Goal: Transaction & Acquisition: Purchase product/service

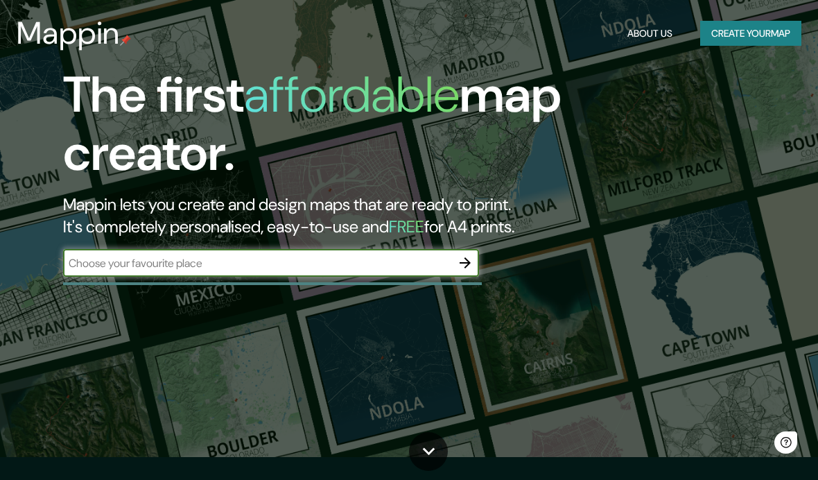
click at [458, 263] on icon "button" at bounding box center [465, 262] width 17 height 17
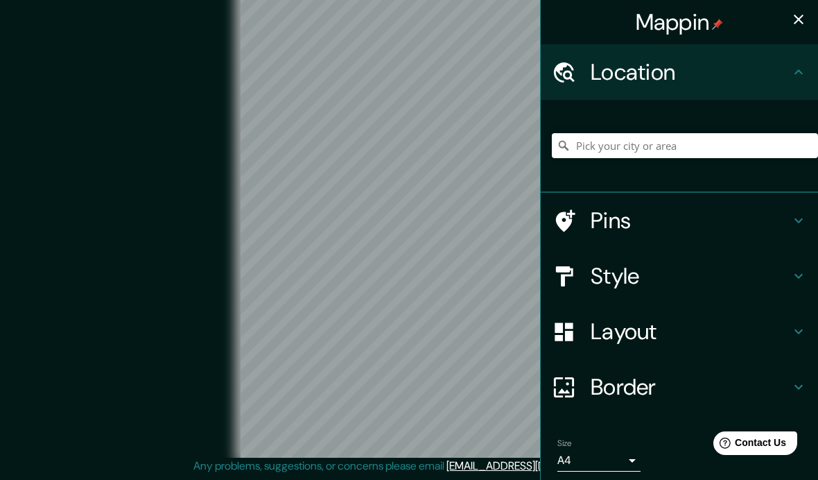
scroll to position [14, 0]
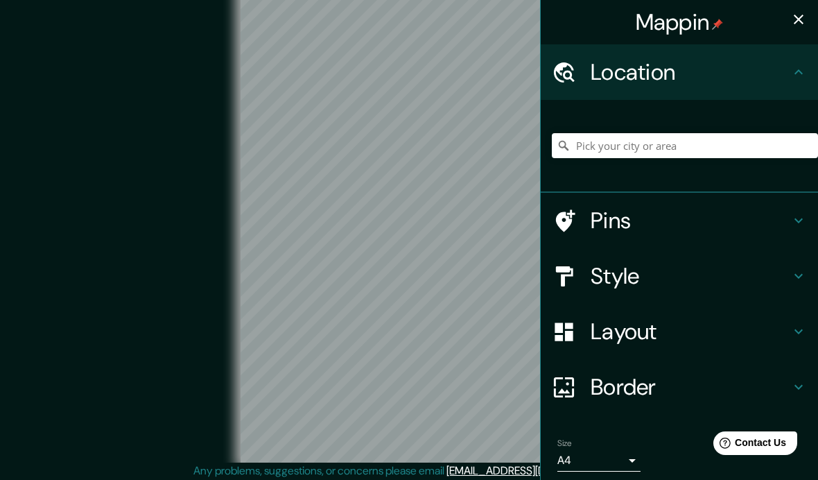
click at [784, 225] on h4 "Pins" at bounding box center [691, 221] width 200 height 28
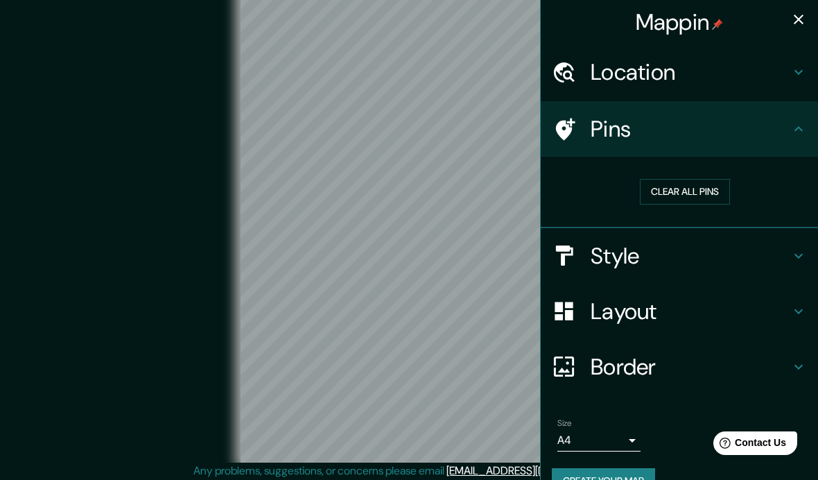
click at [766, 132] on h4 "Pins" at bounding box center [691, 129] width 200 height 28
click at [788, 141] on h4 "Pins" at bounding box center [691, 129] width 200 height 28
click at [788, 140] on h4 "Pins" at bounding box center [691, 129] width 200 height 28
click at [812, 127] on div "Pins" at bounding box center [679, 128] width 277 height 55
click at [785, 83] on h4 "Location" at bounding box center [691, 72] width 200 height 28
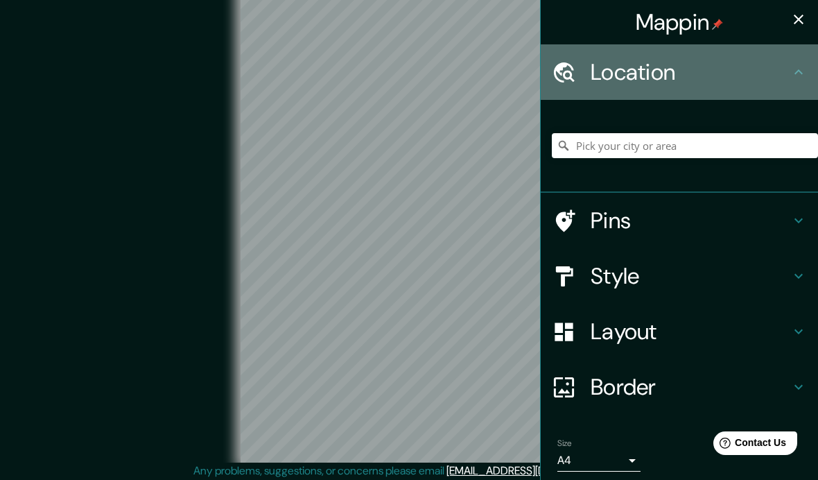
click at [801, 79] on icon at bounding box center [798, 72] width 17 height 17
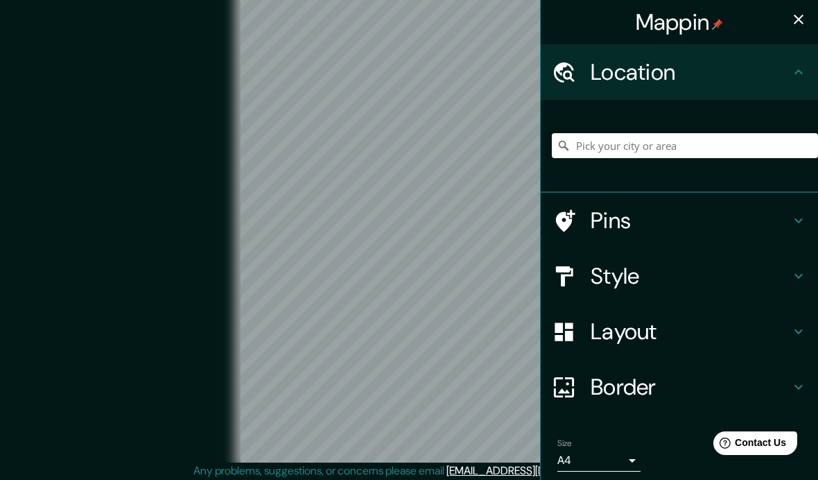
click at [710, 216] on h4 "Pins" at bounding box center [691, 221] width 200 height 28
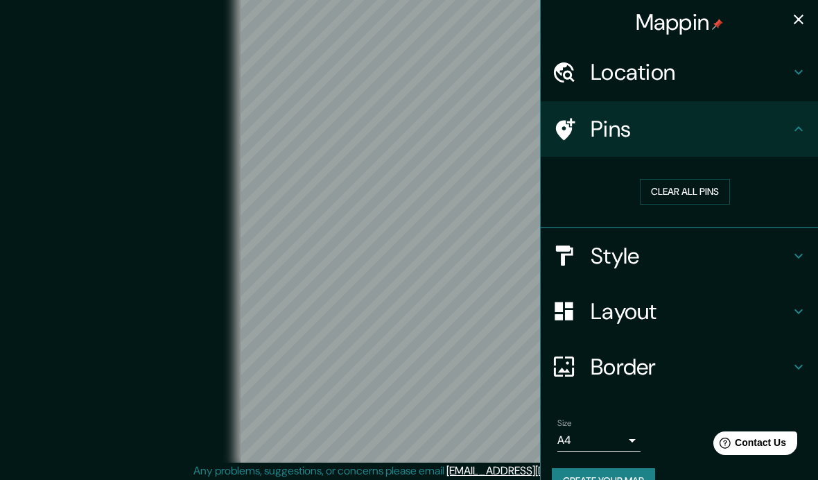
click at [724, 71] on h4 "Location" at bounding box center [691, 72] width 200 height 28
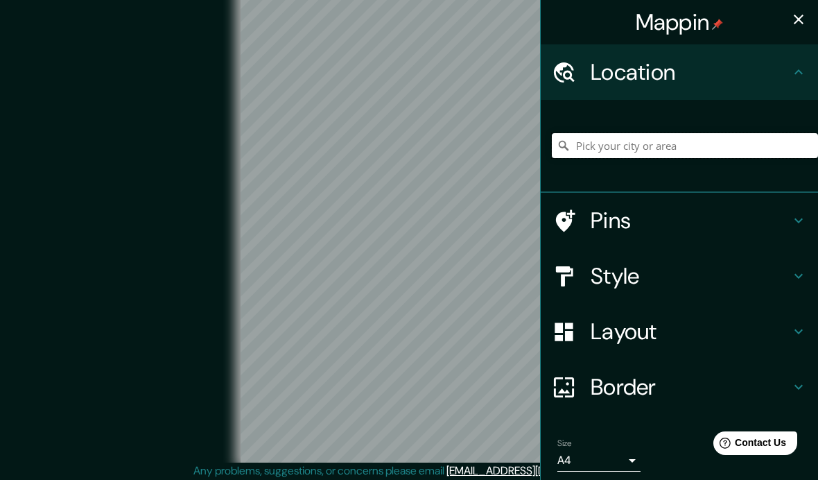
click at [663, 152] on input "Pick your city or area" at bounding box center [685, 145] width 266 height 25
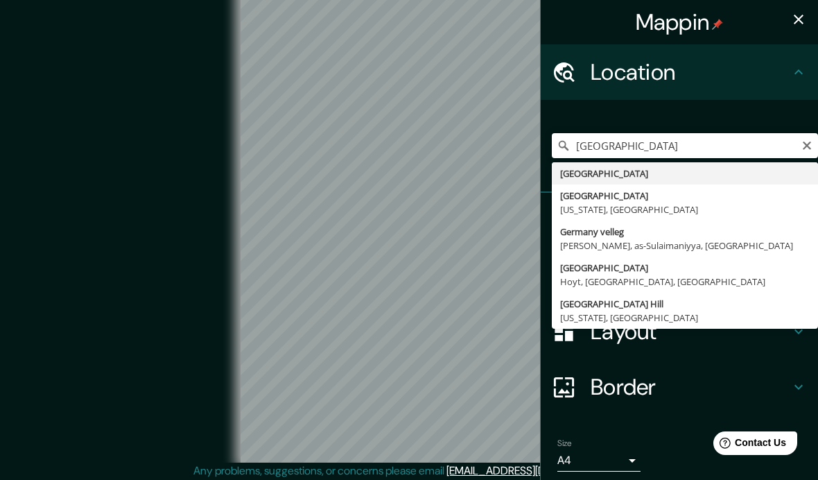
type input "[GEOGRAPHIC_DATA]"
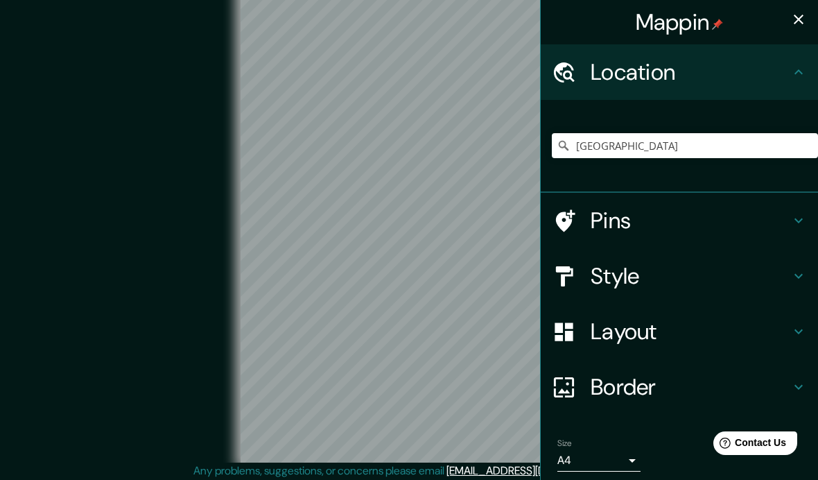
click at [146, 118] on div "© Mapbox © OpenStreetMap Improve this map" at bounding box center [409, 224] width 736 height 432
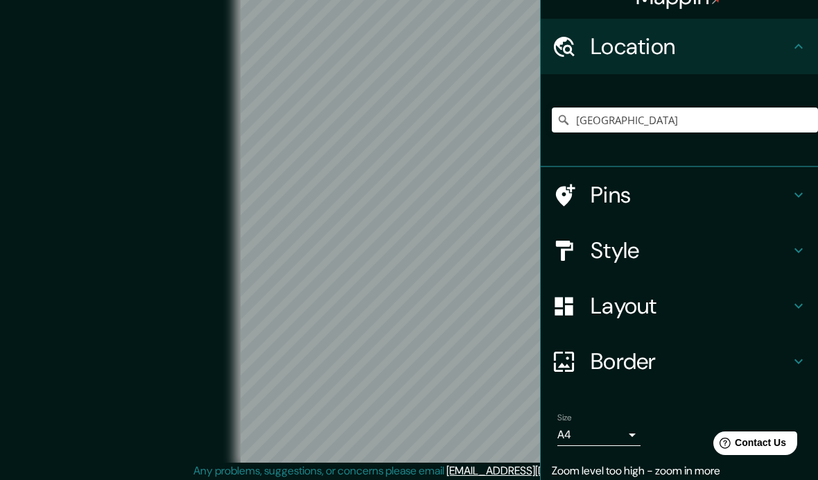
scroll to position [25, 0]
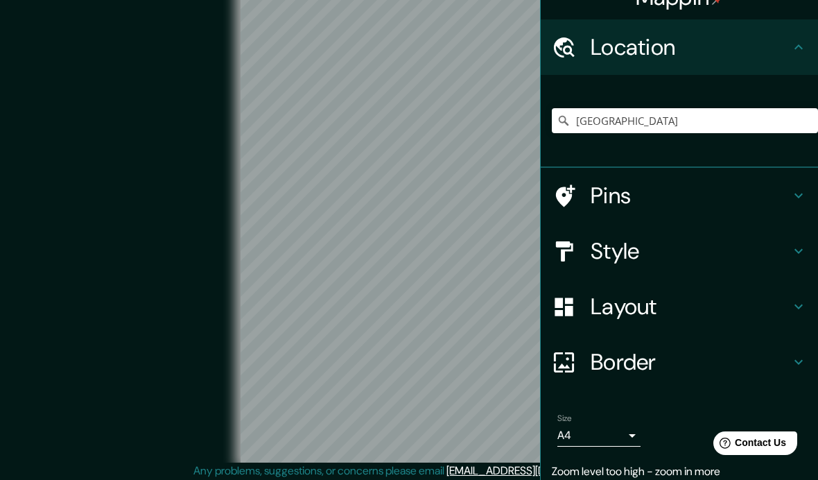
click at [760, 358] on h4 "Border" at bounding box center [691, 362] width 200 height 28
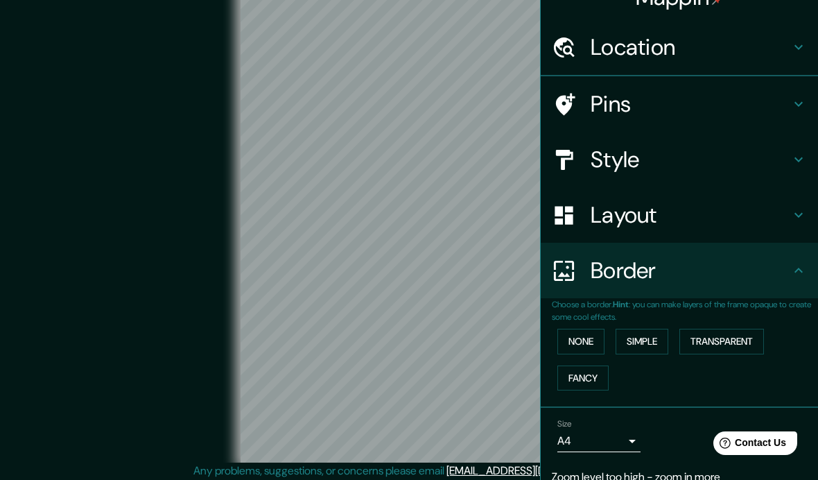
scroll to position [0, 0]
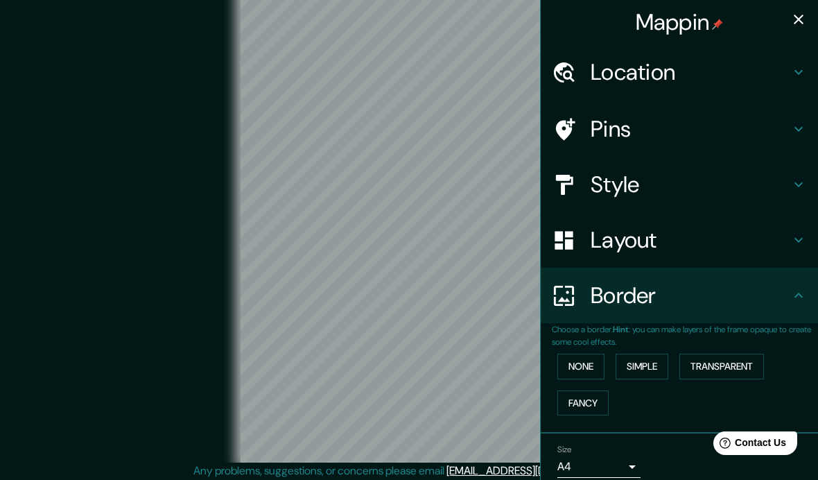
click at [602, 403] on button "Fancy" at bounding box center [582, 403] width 51 height 26
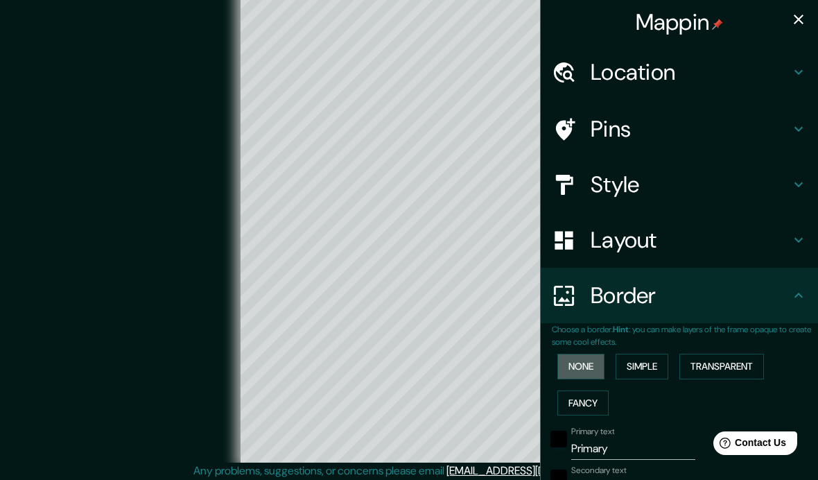
click at [594, 353] on button "None" at bounding box center [580, 366] width 47 height 26
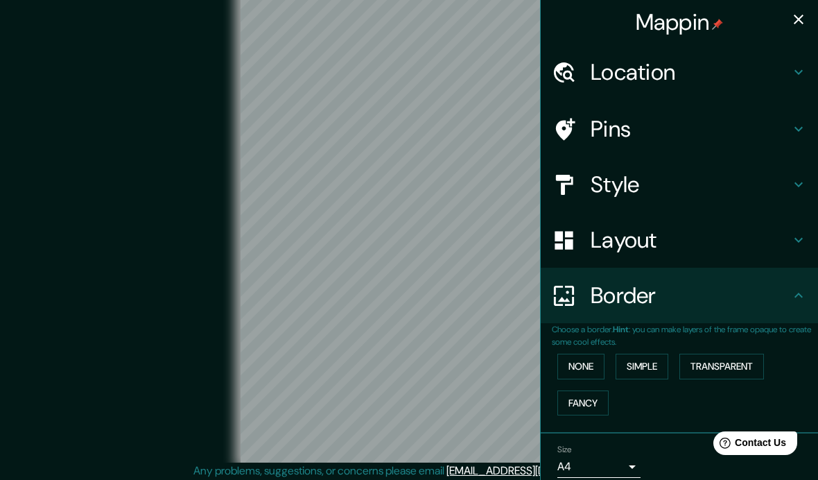
click at [715, 234] on h4 "Layout" at bounding box center [691, 240] width 200 height 28
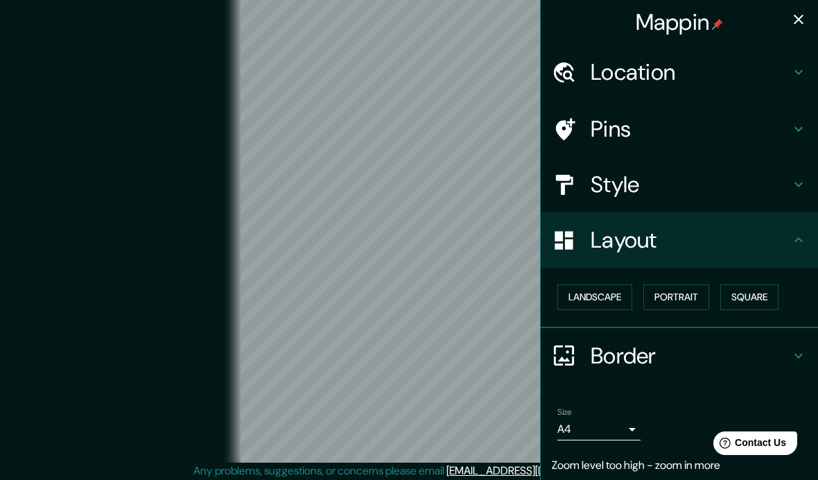
click at [627, 292] on button "Landscape" at bounding box center [594, 297] width 75 height 26
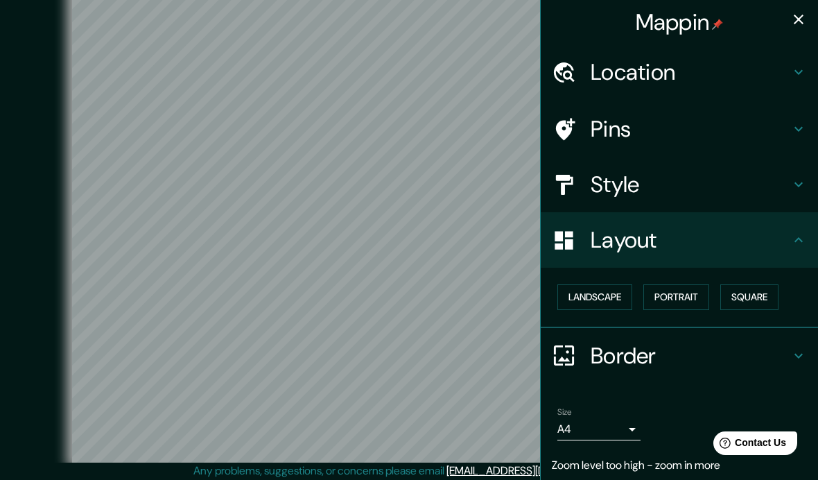
click at [688, 293] on button "Portrait" at bounding box center [676, 297] width 66 height 26
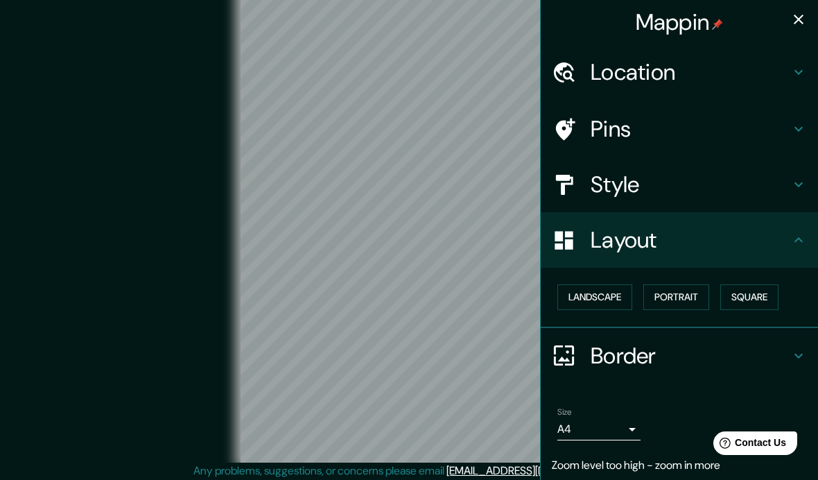
click at [756, 293] on button "Square" at bounding box center [749, 297] width 58 height 26
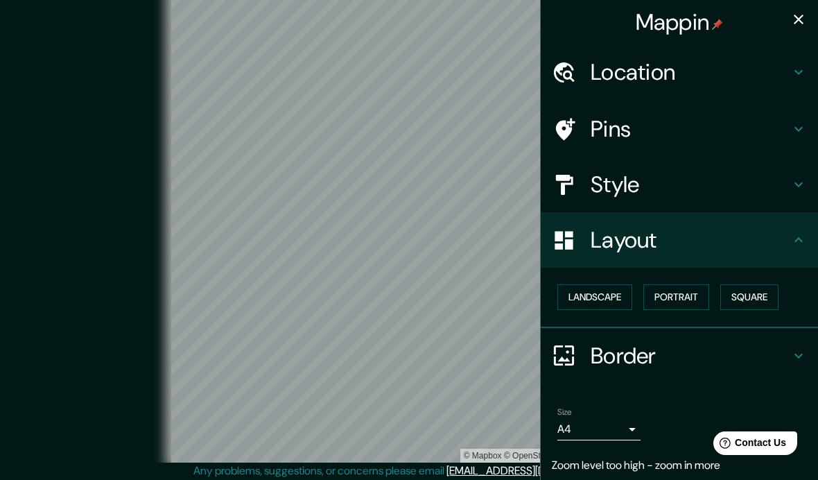
click at [679, 284] on button "Portrait" at bounding box center [676, 297] width 66 height 26
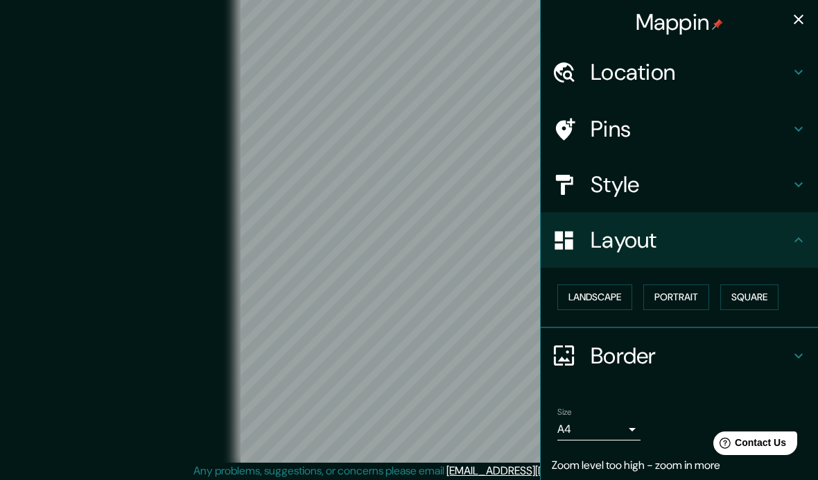
click at [728, 184] on h4 "Style" at bounding box center [691, 185] width 200 height 28
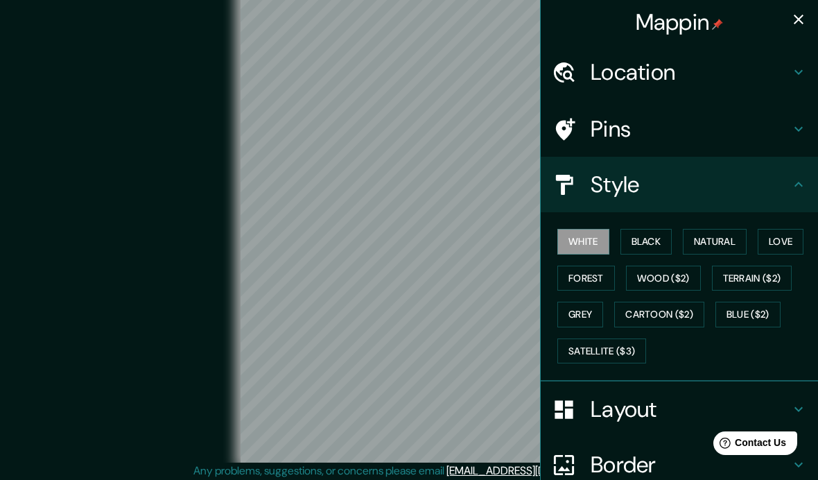
click at [656, 243] on button "Black" at bounding box center [646, 242] width 52 height 26
click at [720, 237] on button "Natural" at bounding box center [715, 242] width 64 height 26
click at [787, 242] on button "Love" at bounding box center [781, 242] width 46 height 26
click at [605, 275] on button "Forest" at bounding box center [586, 278] width 58 height 26
click at [675, 278] on button "Wood ($2)" at bounding box center [663, 278] width 75 height 26
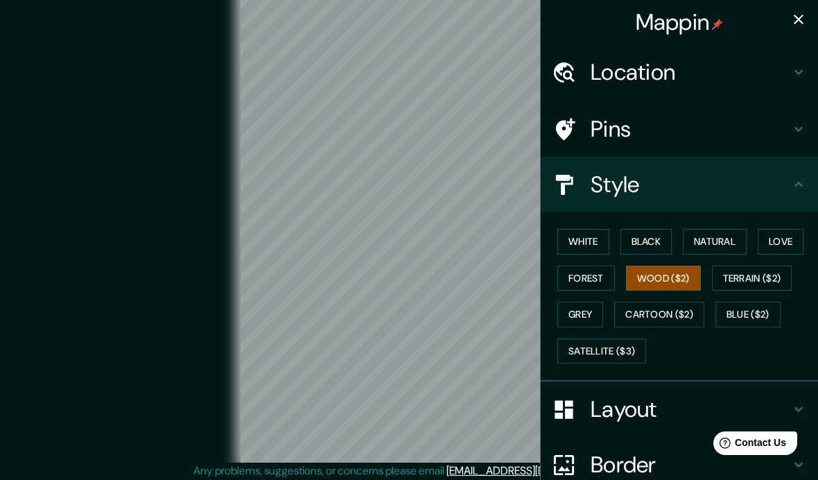
click at [596, 309] on button "Grey" at bounding box center [580, 314] width 46 height 26
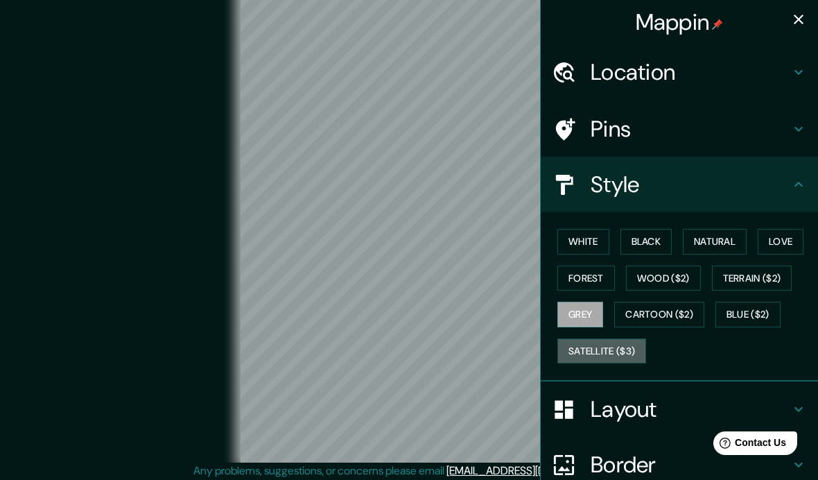
click at [629, 345] on button "Satellite ($3)" at bounding box center [601, 351] width 89 height 26
click at [798, 21] on icon "button" at bounding box center [798, 19] width 17 height 17
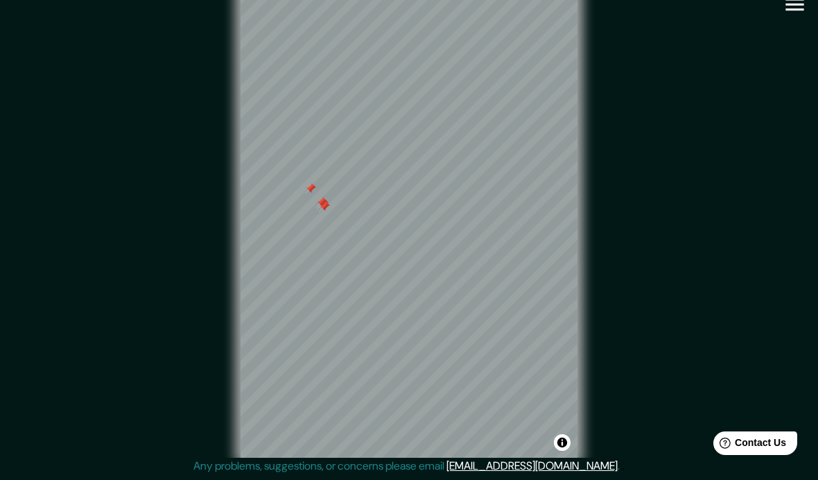
scroll to position [57, 0]
